Goal: Find specific page/section: Find specific page/section

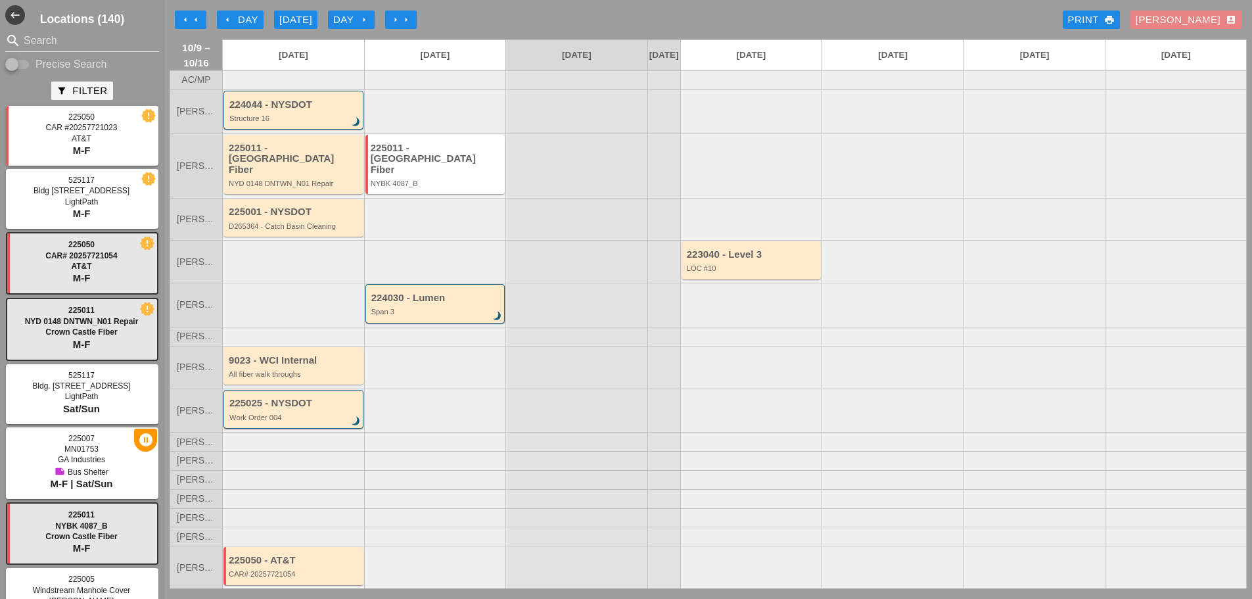
click at [1241, 18] on button "Seth account_box" at bounding box center [1186, 20] width 111 height 18
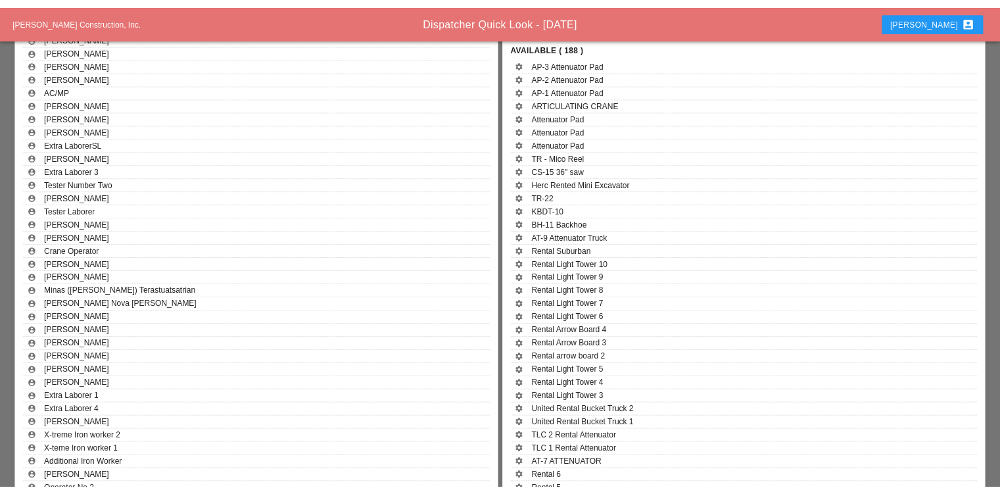
scroll to position [723, 0]
